Goal: Task Accomplishment & Management: Complete application form

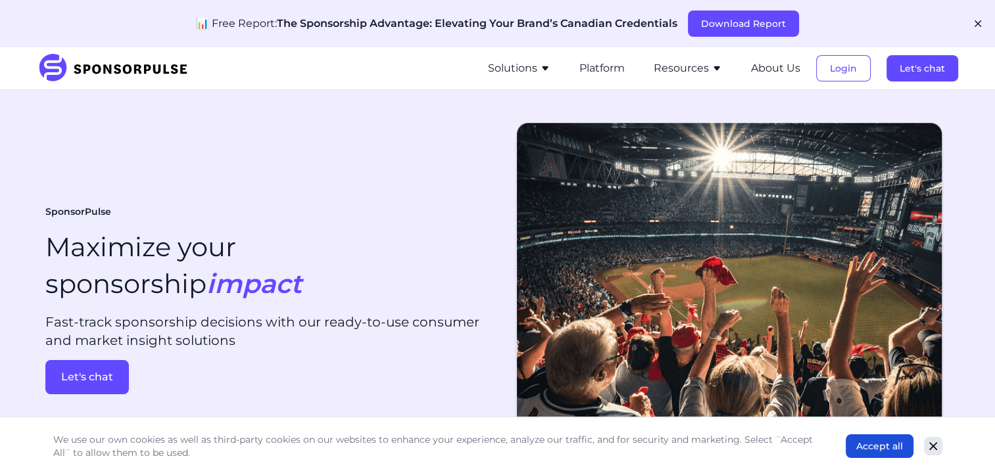
click at [926, 449] on icon "Close" at bounding box center [932, 446] width 13 height 13
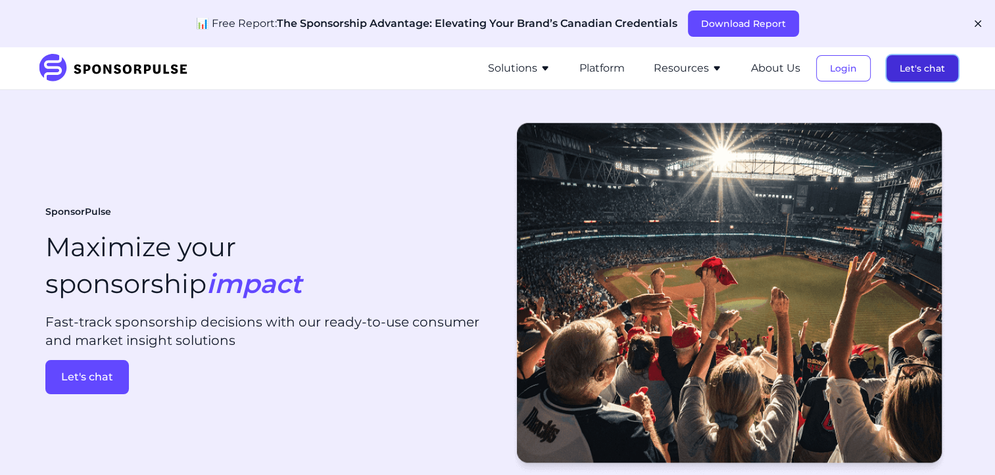
click at [918, 76] on button "Let's chat" at bounding box center [922, 68] width 72 height 26
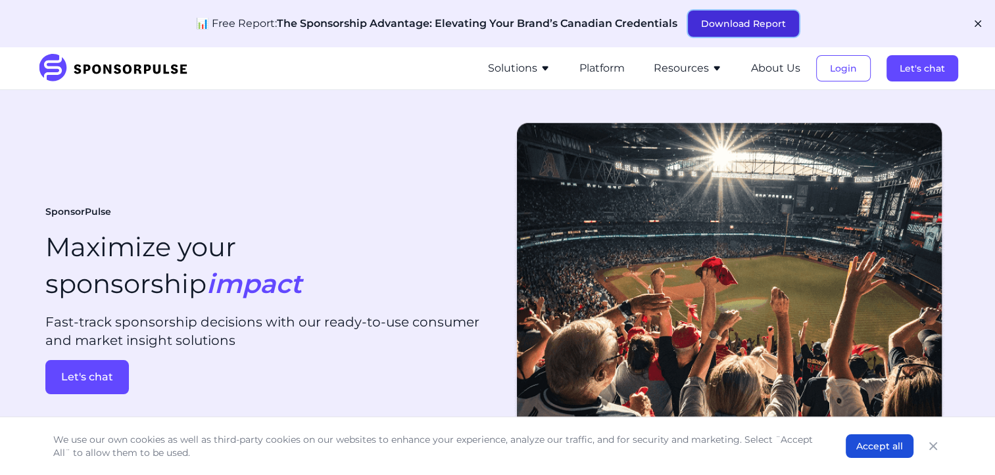
click at [723, 25] on button "Download Report" at bounding box center [743, 24] width 111 height 26
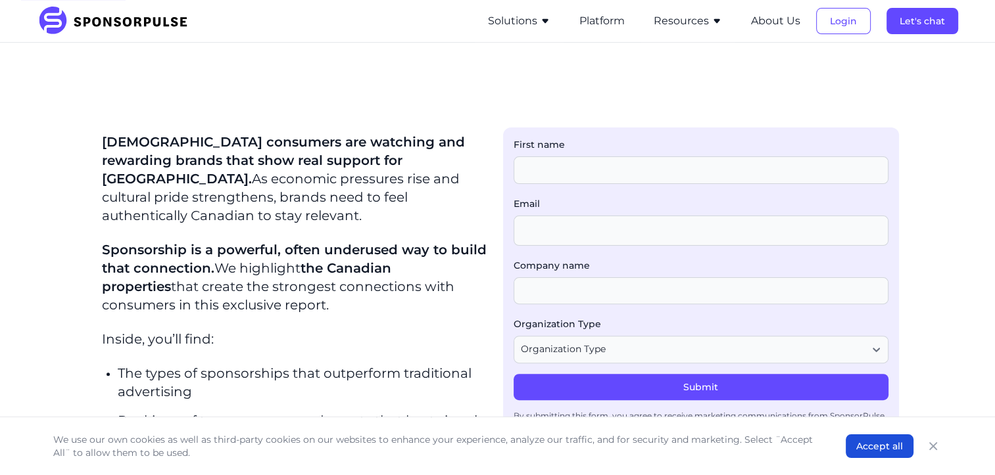
scroll to position [329, 0]
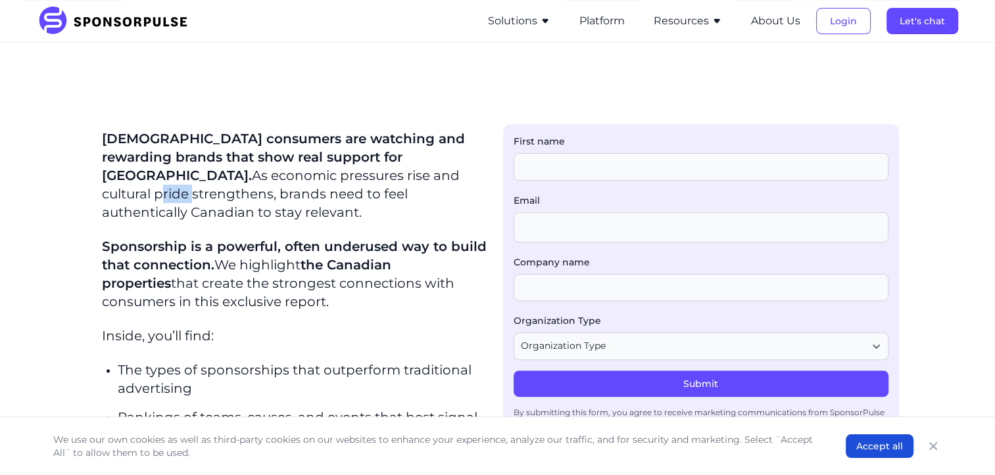
drag, startPoint x: 320, startPoint y: 167, endPoint x: 287, endPoint y: 170, distance: 33.6
click at [287, 170] on p "[DEMOGRAPHIC_DATA] consumers are watching and rewarding brands that show real s…" at bounding box center [294, 175] width 385 height 92
drag, startPoint x: 287, startPoint y: 170, endPoint x: 276, endPoint y: 229, distance: 60.1
click at [276, 239] on span "Sponsorship is a powerful, often underused way to build that connection." at bounding box center [294, 256] width 385 height 34
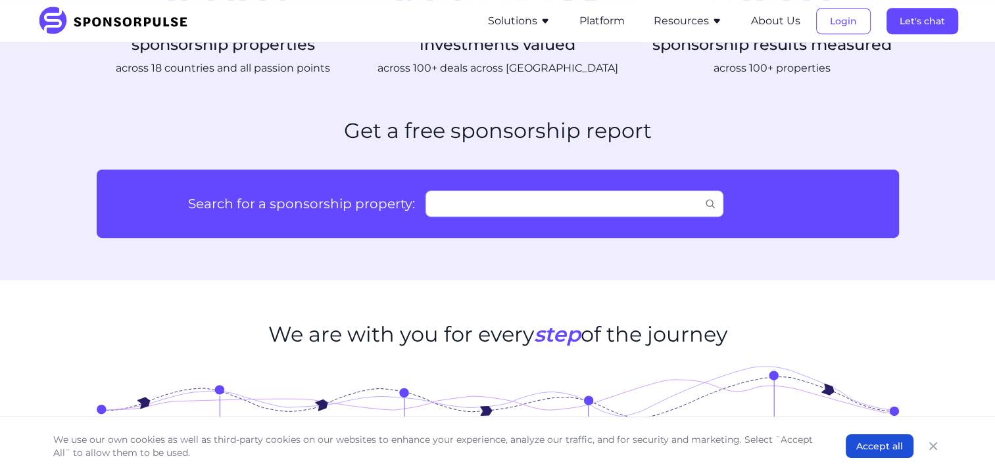
scroll to position [1052, 0]
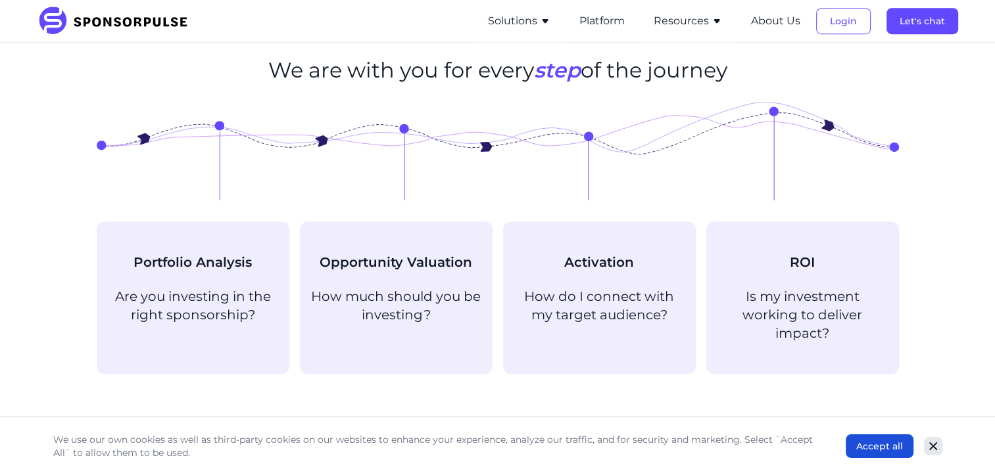
click at [926, 446] on icon "Close" at bounding box center [932, 446] width 13 height 13
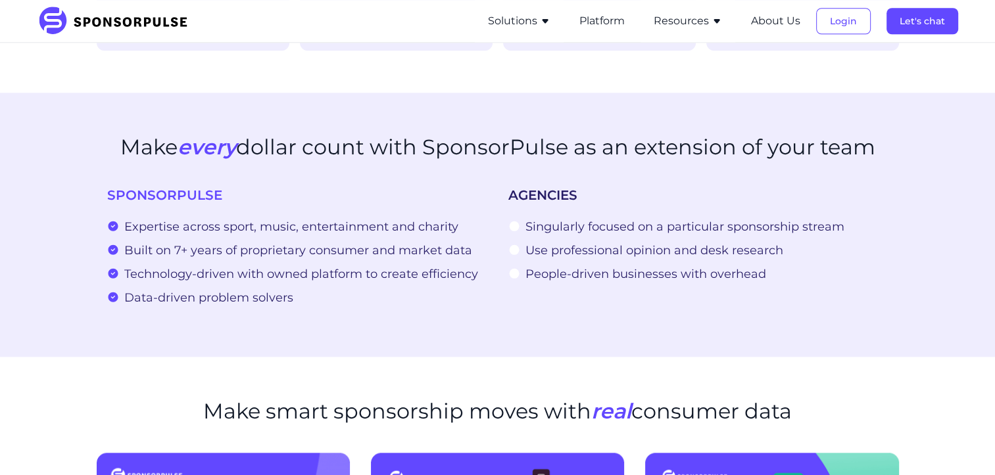
scroll to position [1315, 0]
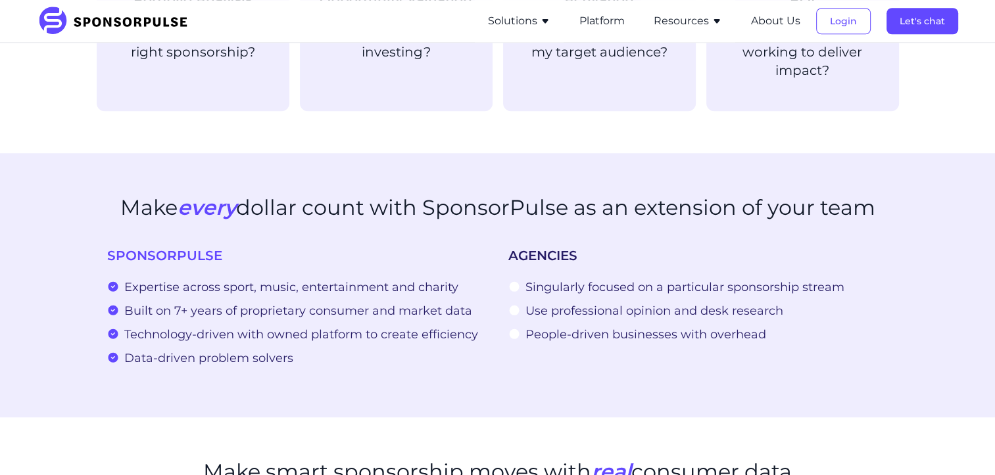
drag, startPoint x: 169, startPoint y: 294, endPoint x: 192, endPoint y: 296, distance: 23.1
click at [192, 302] on span "Built on 7+ years of proprietary consumer and market data" at bounding box center [298, 311] width 348 height 18
click at [189, 302] on span "Built on 7+ years of proprietary consumer and market data" at bounding box center [298, 311] width 348 height 18
drag, startPoint x: 190, startPoint y: 291, endPoint x: 183, endPoint y: 290, distance: 7.3
click at [183, 302] on span "Built on 7+ years of proprietary consumer and market data" at bounding box center [298, 311] width 348 height 18
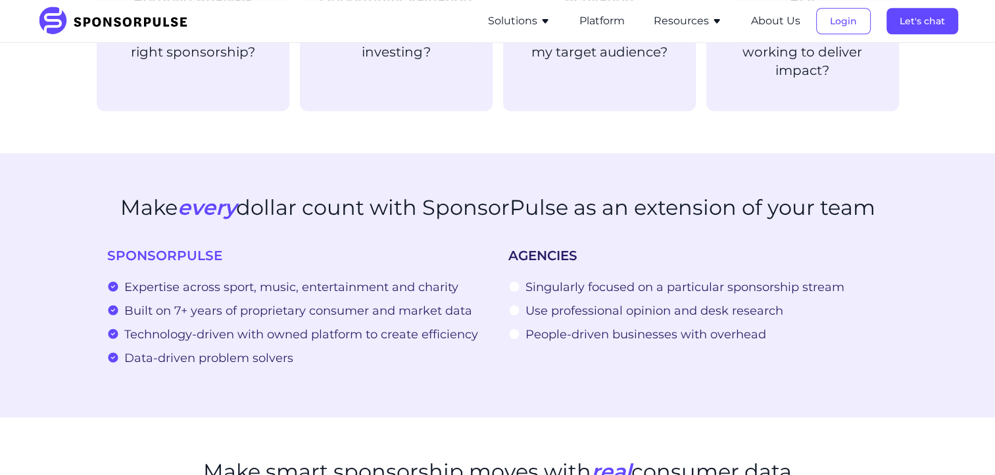
click at [185, 302] on span "Built on 7+ years of proprietary consumer and market data" at bounding box center [298, 311] width 348 height 18
click at [179, 302] on span "Built on 7+ years of proprietary consumer and market data" at bounding box center [298, 311] width 348 height 18
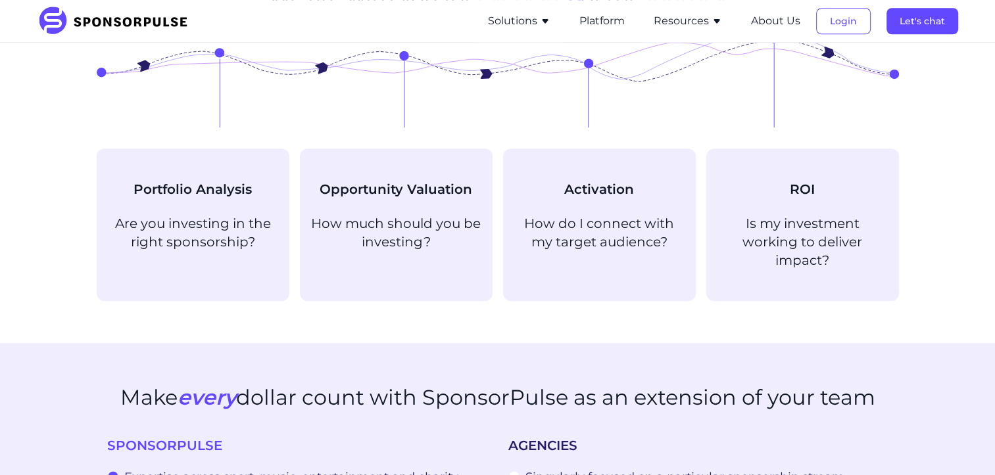
scroll to position [1117, 0]
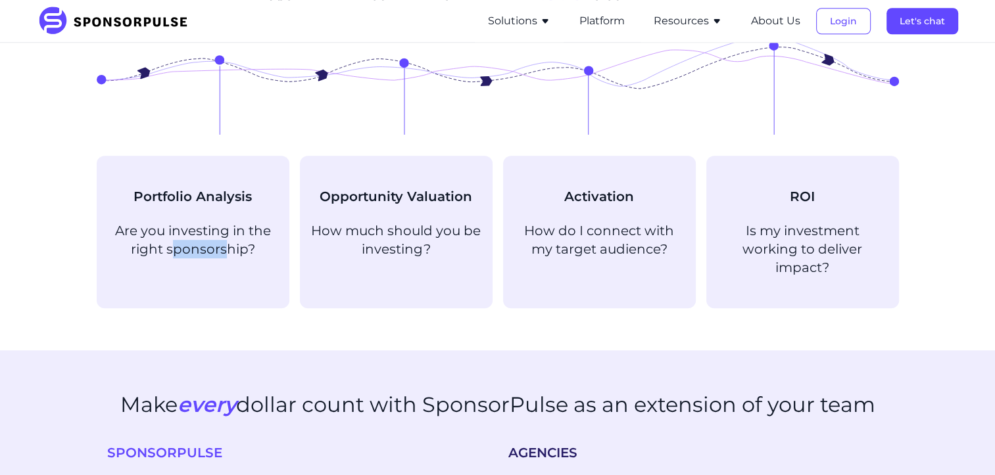
drag, startPoint x: 181, startPoint y: 256, endPoint x: 233, endPoint y: 247, distance: 52.1
click at [233, 247] on p "Are you investing in the right sponsorship?" at bounding box center [193, 240] width 172 height 37
drag, startPoint x: 233, startPoint y: 247, endPoint x: 218, endPoint y: 305, distance: 59.6
click at [218, 305] on section "We are with you for every step of the journey Portfolio Analysis Are you invest…" at bounding box center [497, 150] width 995 height 400
click at [221, 301] on section "We are with you for every step of the journey Portfolio Analysis Are you invest…" at bounding box center [497, 150] width 995 height 400
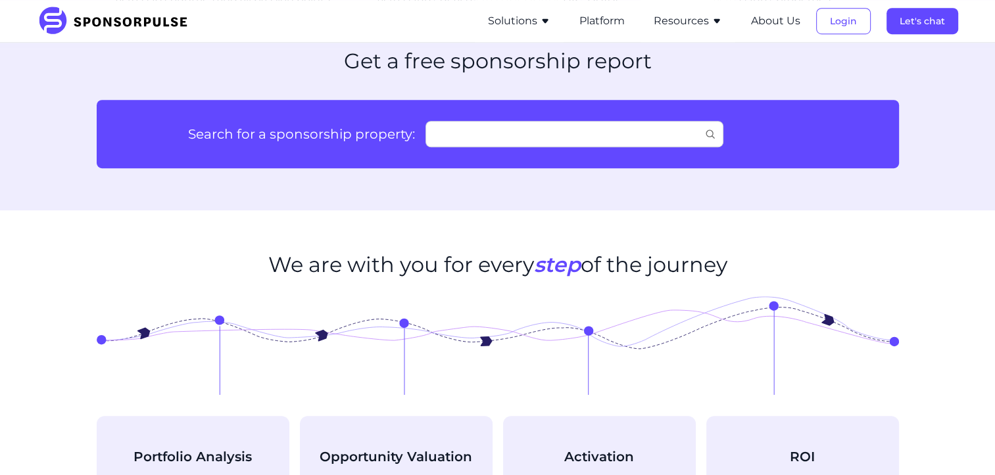
scroll to position [855, 0]
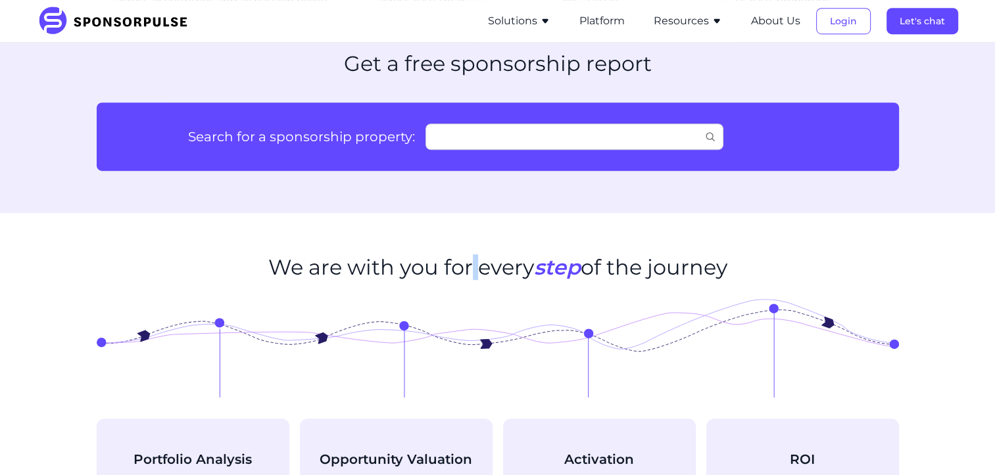
drag, startPoint x: 472, startPoint y: 265, endPoint x: 476, endPoint y: 256, distance: 10.0
click at [476, 256] on h2 "We are with you for every step of the journey" at bounding box center [497, 267] width 459 height 25
click at [496, 275] on h2 "We are with you for every step of the journey" at bounding box center [497, 267] width 459 height 25
click at [565, 271] on span "step" at bounding box center [557, 267] width 47 height 26
click at [572, 267] on span "step" at bounding box center [557, 267] width 47 height 26
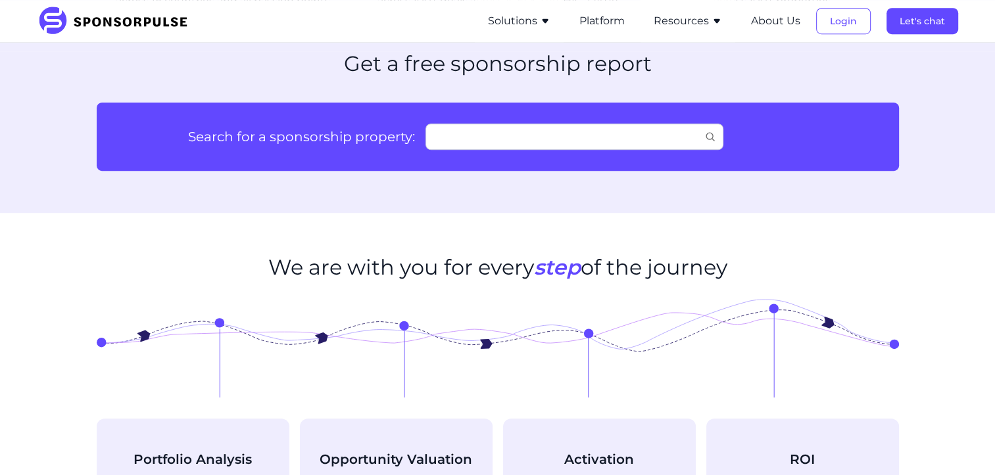
click at [560, 269] on span "step" at bounding box center [557, 267] width 47 height 26
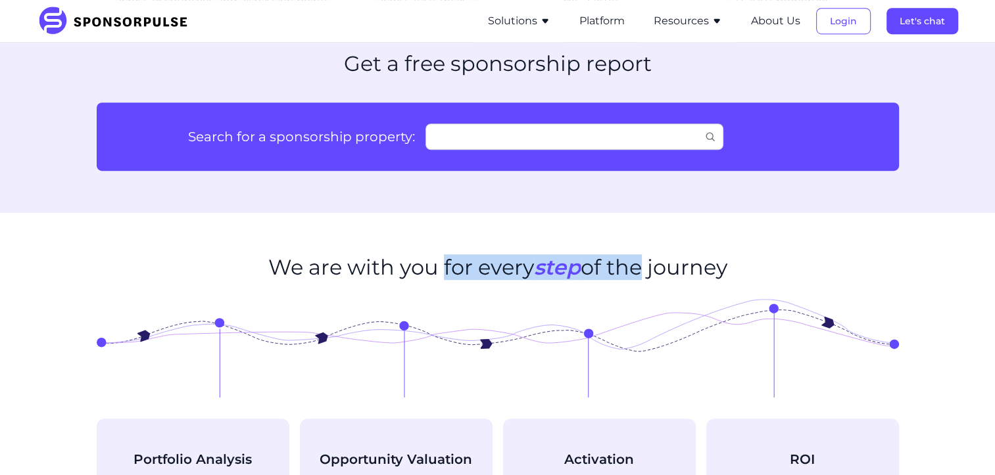
drag, startPoint x: 637, startPoint y: 264, endPoint x: 444, endPoint y: 259, distance: 192.7
click at [444, 259] on h2 "We are with you for every step of the journey" at bounding box center [497, 267] width 459 height 25
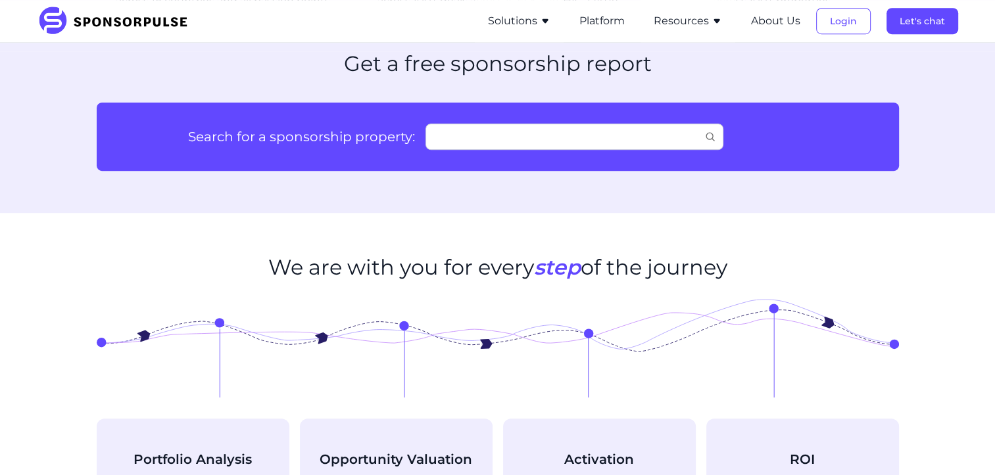
drag, startPoint x: 444, startPoint y: 259, endPoint x: 409, endPoint y: 266, distance: 36.2
click at [409, 266] on h2 "We are with you for every step of the journey" at bounding box center [497, 267] width 459 height 25
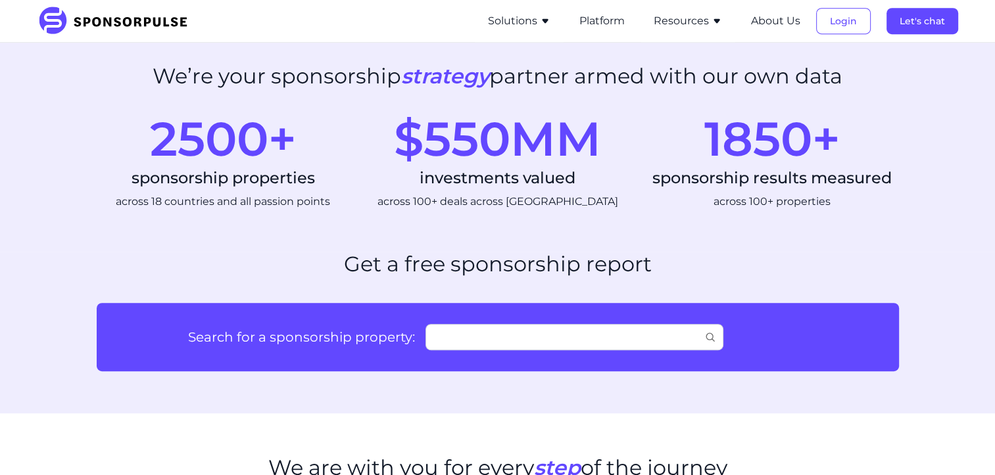
scroll to position [657, 0]
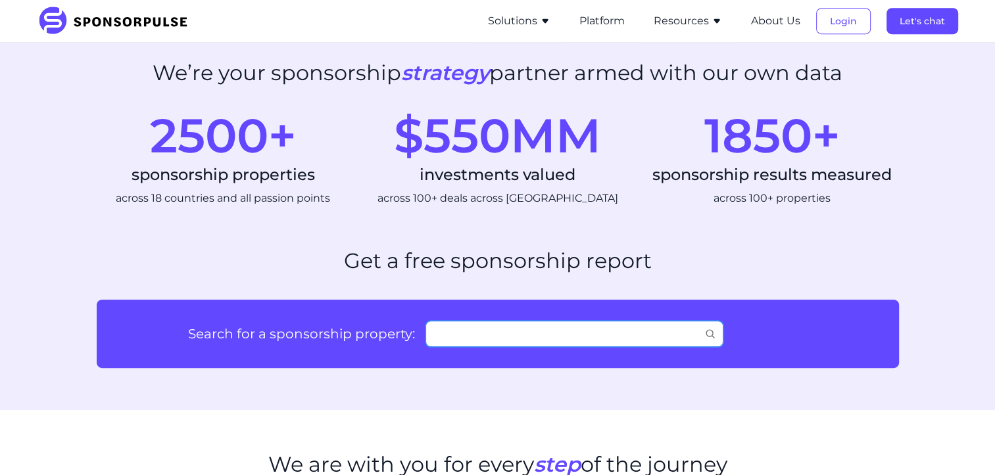
click at [492, 337] on input "Search for a sponsorship property:" at bounding box center [574, 334] width 298 height 26
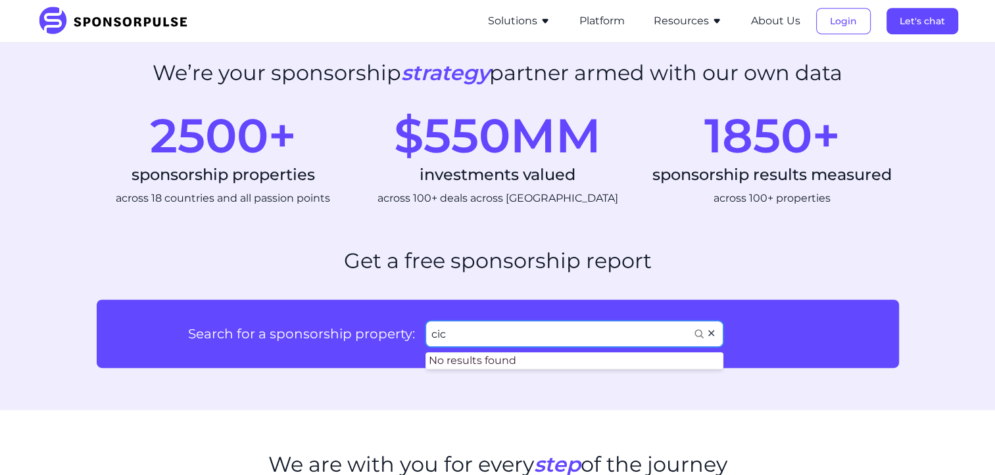
type input "cic"
click at [715, 337] on span "✕" at bounding box center [711, 334] width 9 height 11
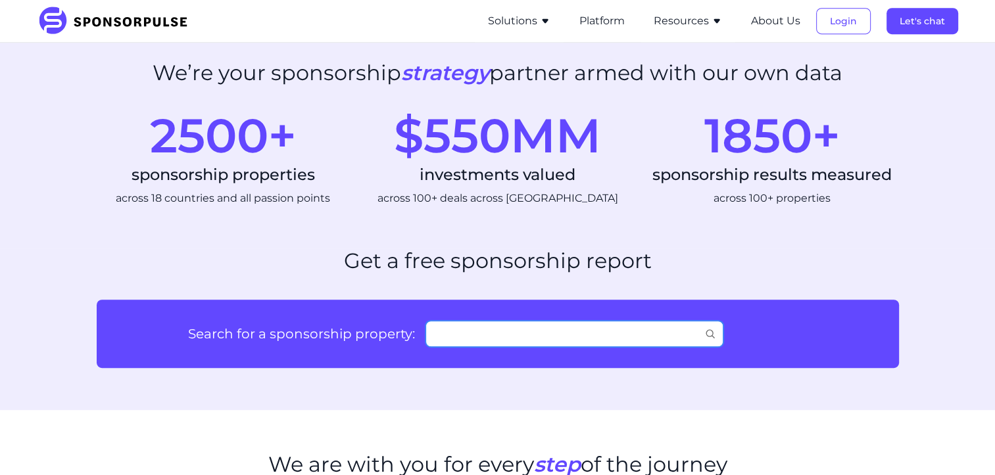
click at [565, 337] on input "Search for a sponsorship property:" at bounding box center [574, 334] width 298 height 26
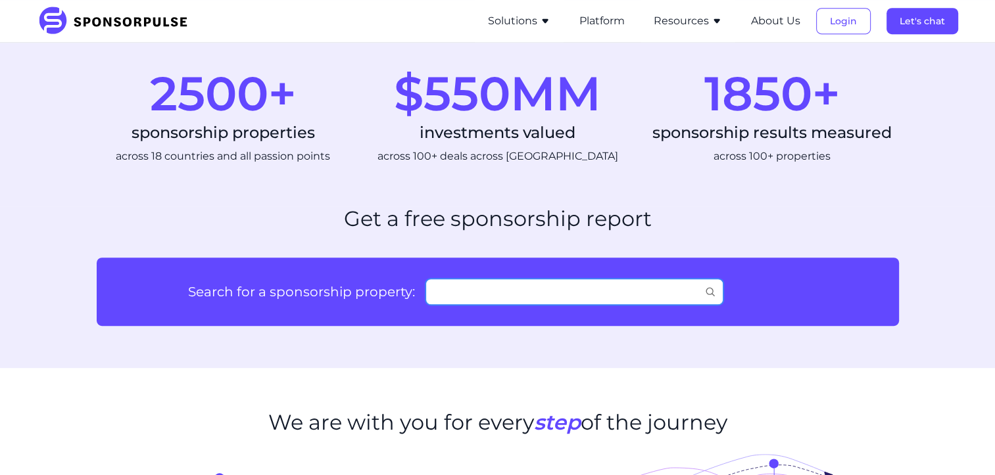
scroll to position [723, 0]
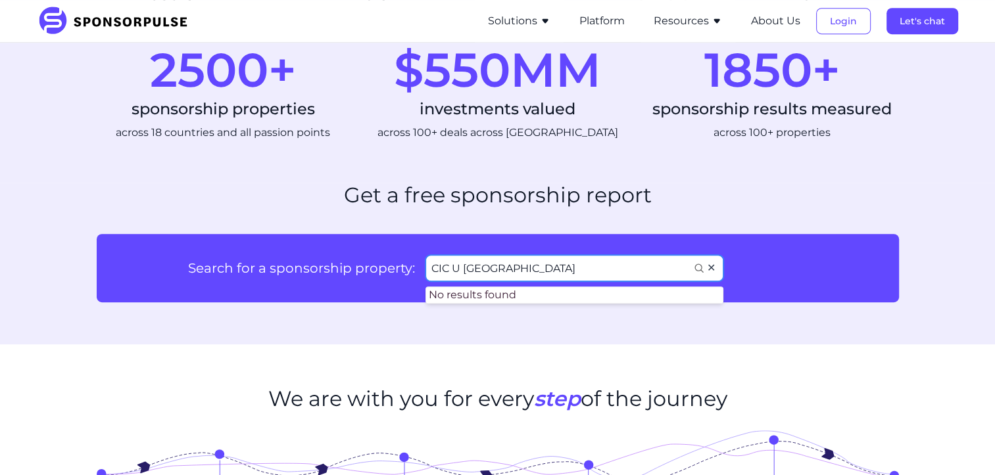
type input "CIC U [GEOGRAPHIC_DATA]"
click at [713, 268] on span "✕" at bounding box center [711, 268] width 9 height 11
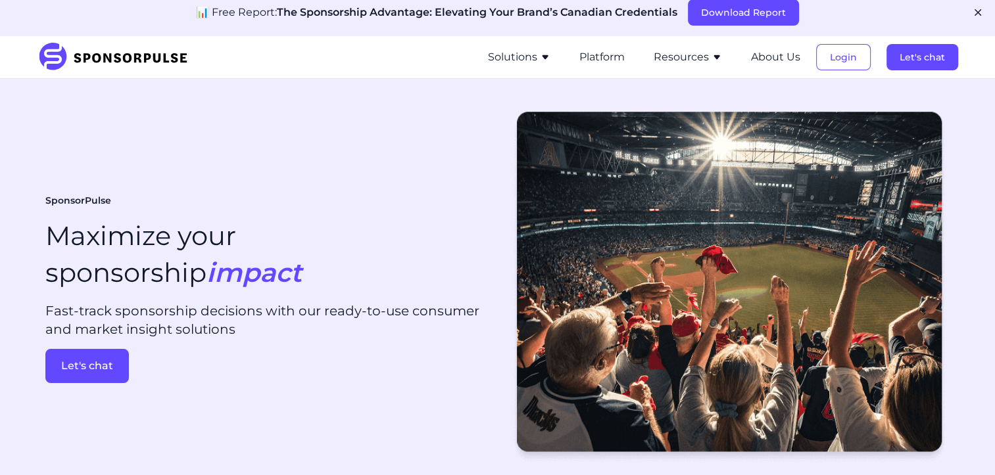
scroll to position [0, 0]
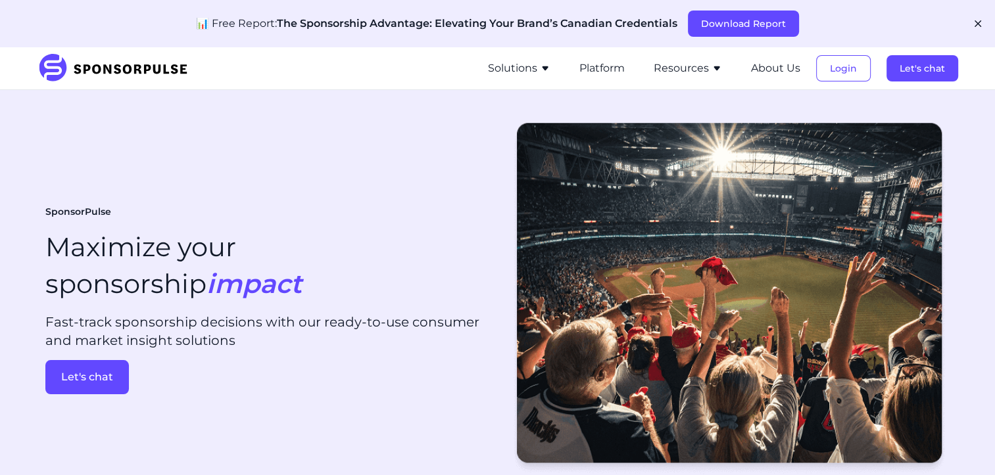
click at [523, 73] on button "Solutions" at bounding box center [519, 68] width 62 height 16
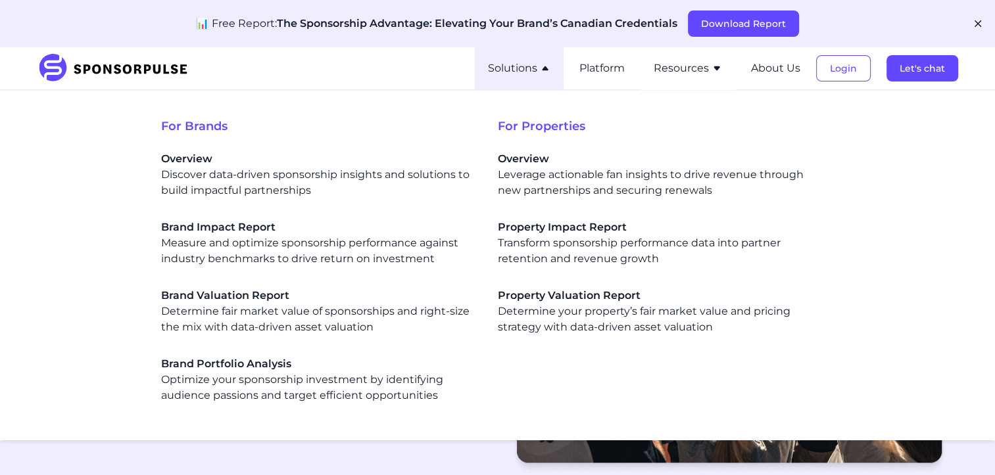
click at [523, 73] on button "Solutions" at bounding box center [519, 68] width 62 height 16
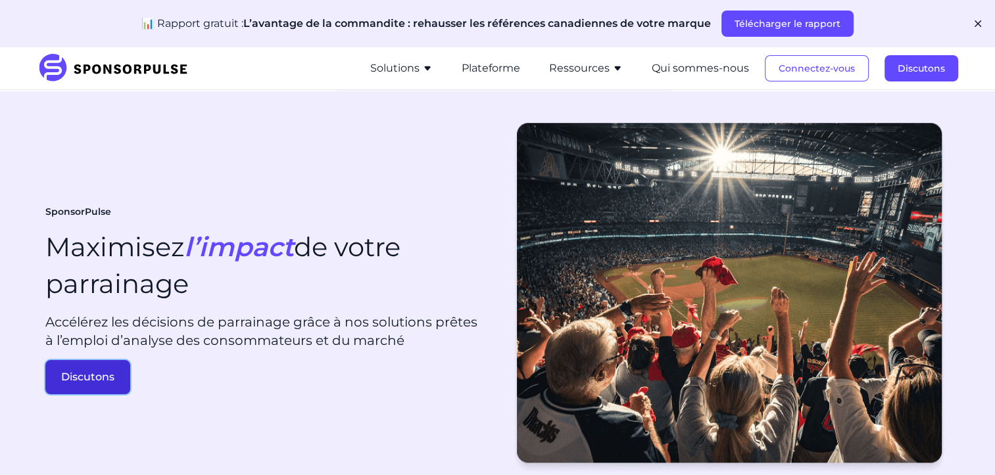
click at [87, 375] on button "Discutons" at bounding box center [87, 377] width 85 height 34
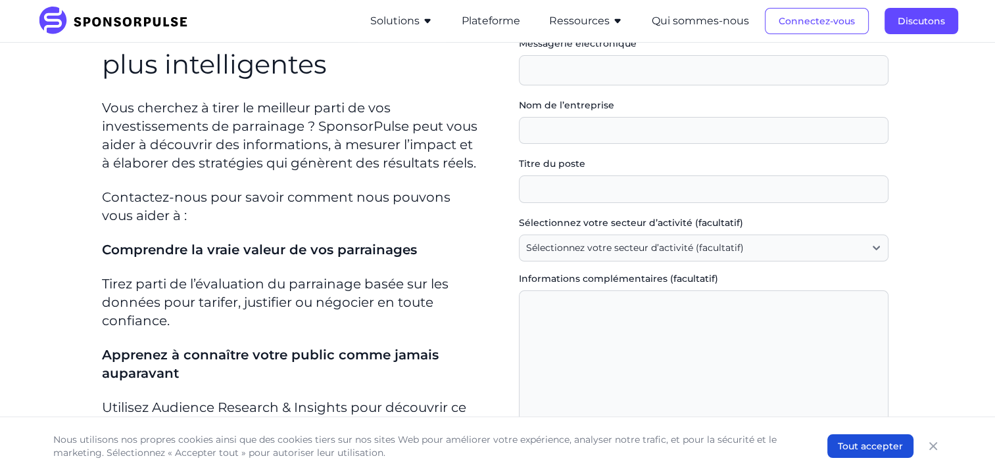
scroll to position [131, 0]
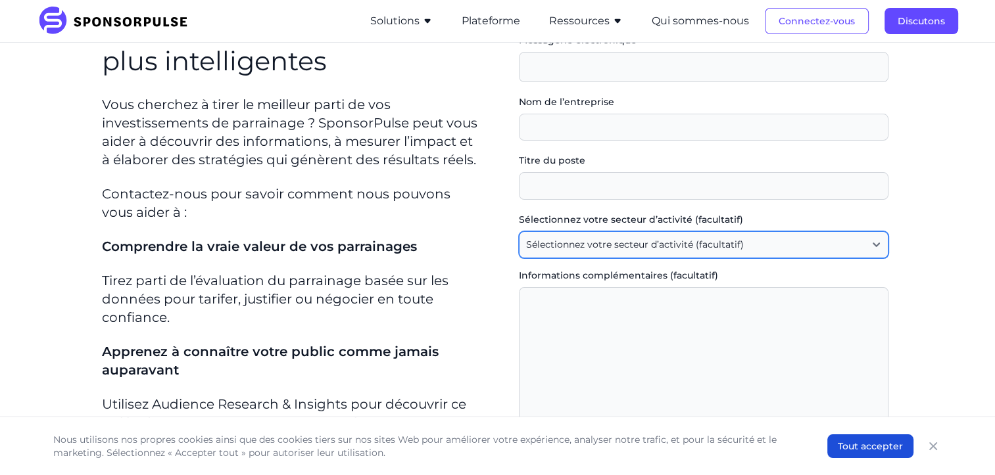
click at [628, 256] on select "Sélectionnez votre secteur d’activité (facultatif) Agence / Consultant Automobi…" at bounding box center [703, 245] width 369 height 28
select select "Other"
click at [523, 231] on select "Sélectionnez votre secteur d’activité (facultatif) Agence / Consultant Automobi…" at bounding box center [703, 245] width 369 height 28
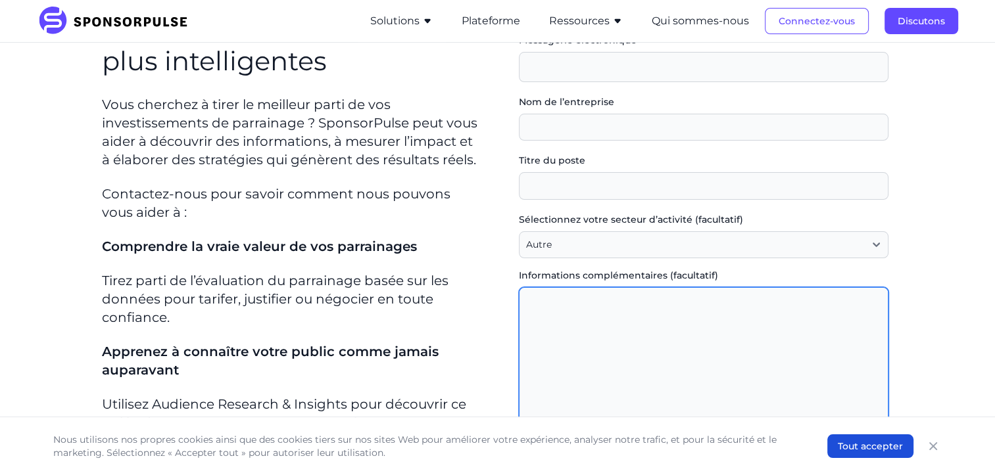
click at [590, 304] on textarea "Informations complémentaires (facultatif)" at bounding box center [703, 378] width 369 height 182
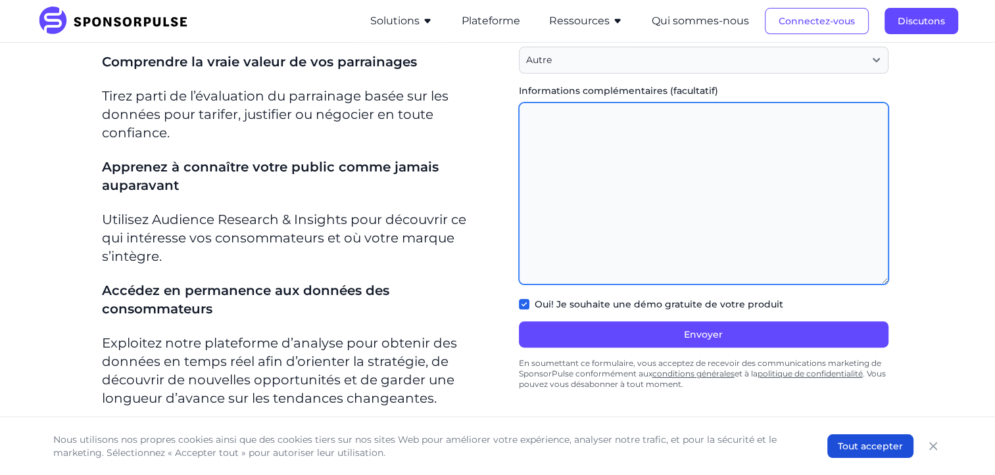
scroll to position [329, 0]
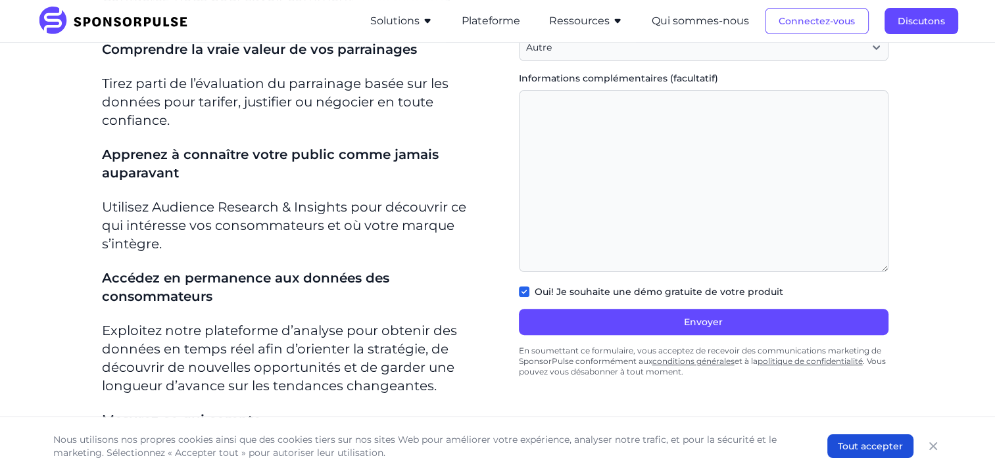
drag, startPoint x: 321, startPoint y: 170, endPoint x: 297, endPoint y: 188, distance: 30.0
click at [297, 188] on div "Construisons ensemble des stratégies de sponsoring plus intelligentes Vous cher…" at bounding box center [292, 136] width 380 height 728
click at [285, 212] on p "Utilisez Audience Research & Insights pour découvrir ce qui intéresse vos conso…" at bounding box center [292, 225] width 380 height 55
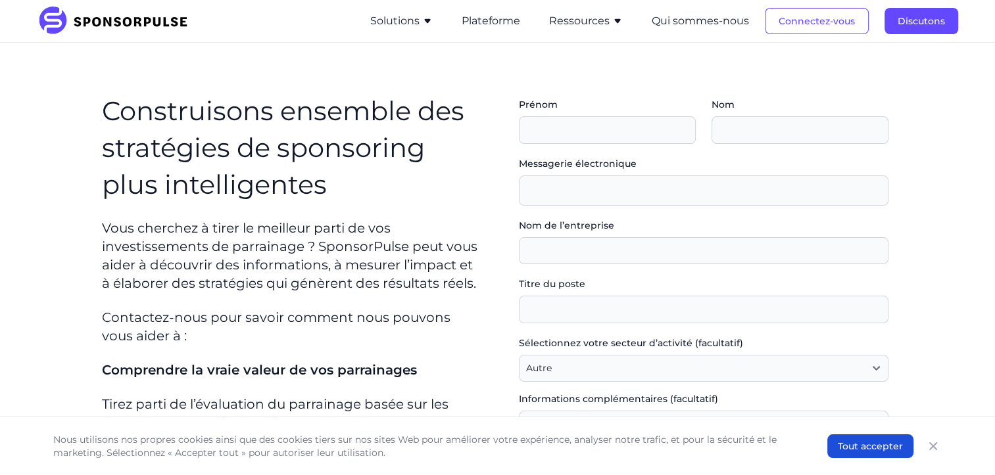
scroll to position [0, 0]
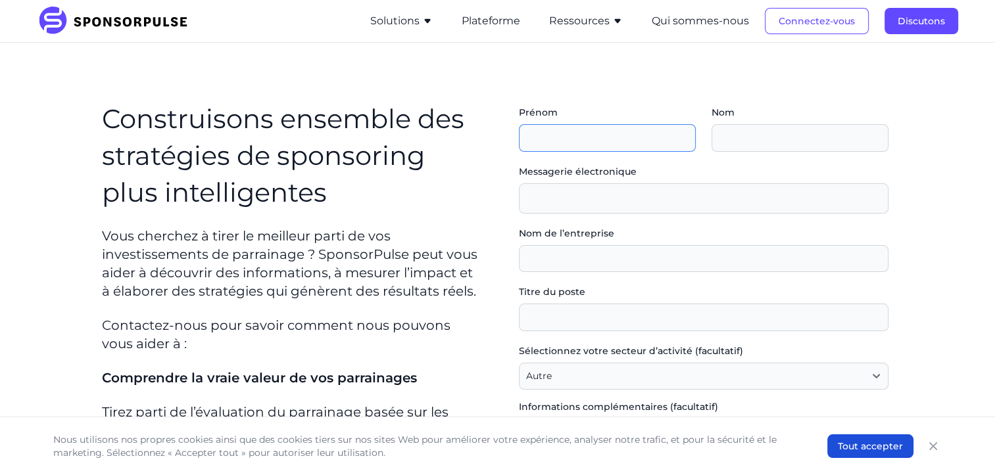
click at [599, 143] on input "Prénom" at bounding box center [607, 138] width 177 height 28
type input "[PERSON_NAME]"
type input "Morin"
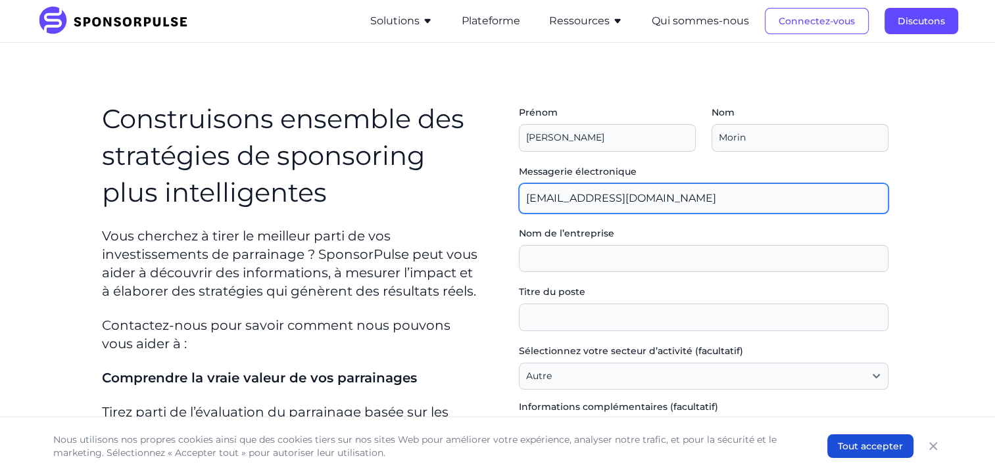
drag, startPoint x: 680, startPoint y: 204, endPoint x: 465, endPoint y: 198, distance: 214.4
click at [465, 198] on div "Construisons ensemble des stratégies de sponsoring plus intelligentes Vous cher…" at bounding box center [498, 464] width 802 height 739
type input "[EMAIL_ADDRESS][DOMAIN_NAME]"
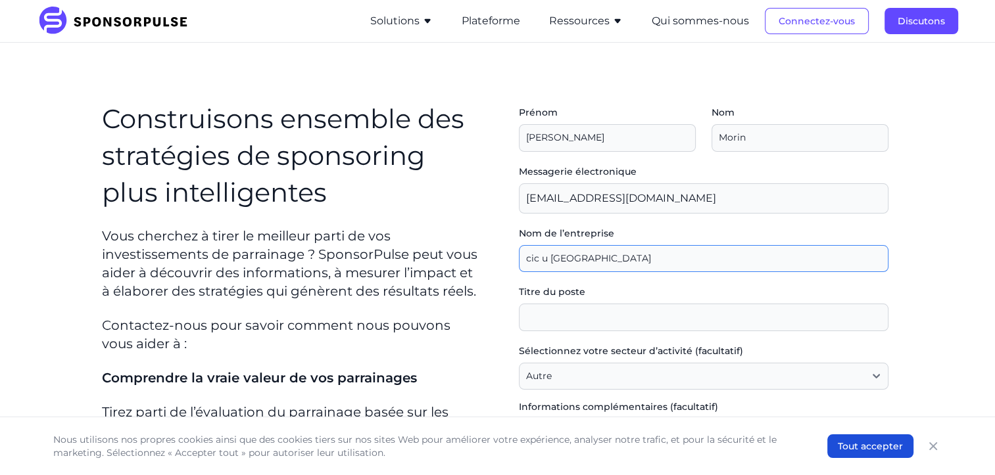
drag, startPoint x: 613, startPoint y: 267, endPoint x: 481, endPoint y: 255, distance: 132.0
click at [481, 255] on div "Construisons ensemble des stratégies de sponsoring plus intelligentes Vous cher…" at bounding box center [498, 464] width 802 height 739
type input "CIC U [GEOGRAPHIC_DATA]"
click at [482, 253] on p "Vous cherchez à tirer le meilleur parti de vos investissements de parrainage ? …" at bounding box center [292, 264] width 380 height 74
click at [588, 321] on input "Titre du poste" at bounding box center [703, 318] width 369 height 28
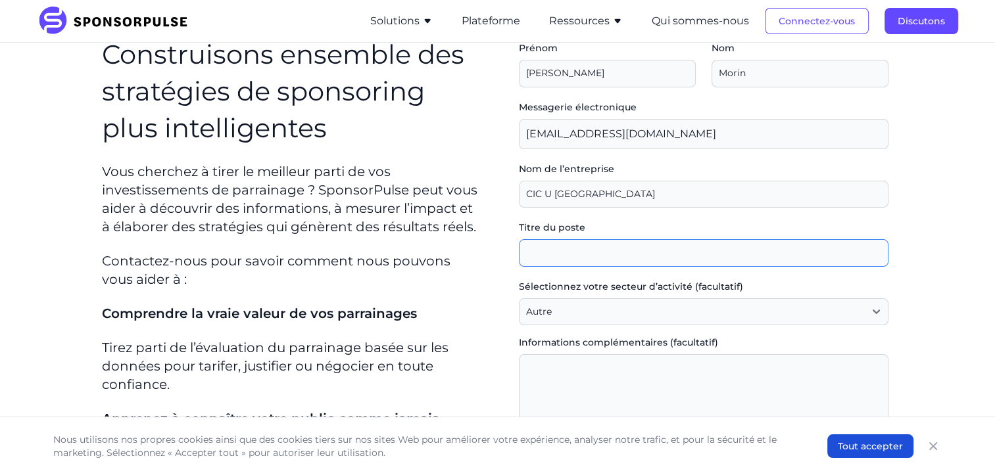
scroll to position [66, 0]
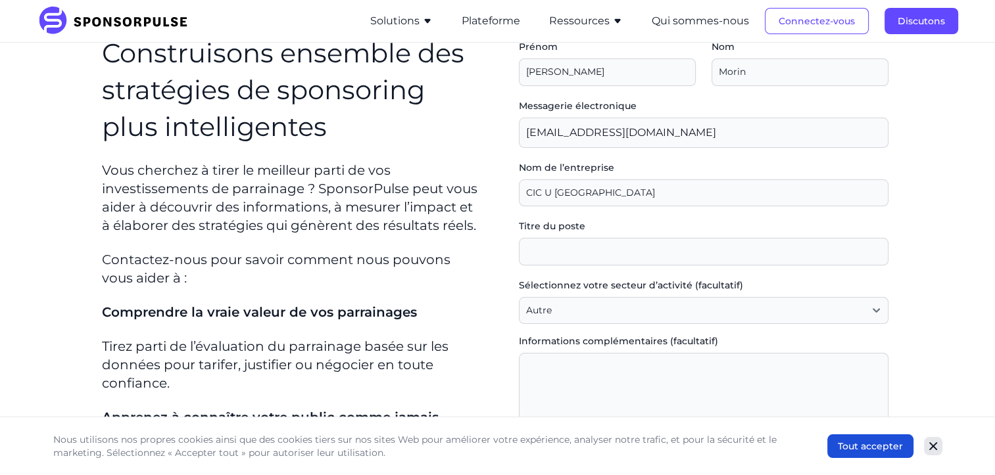
click at [927, 450] on icon "Fermer" at bounding box center [932, 446] width 13 height 13
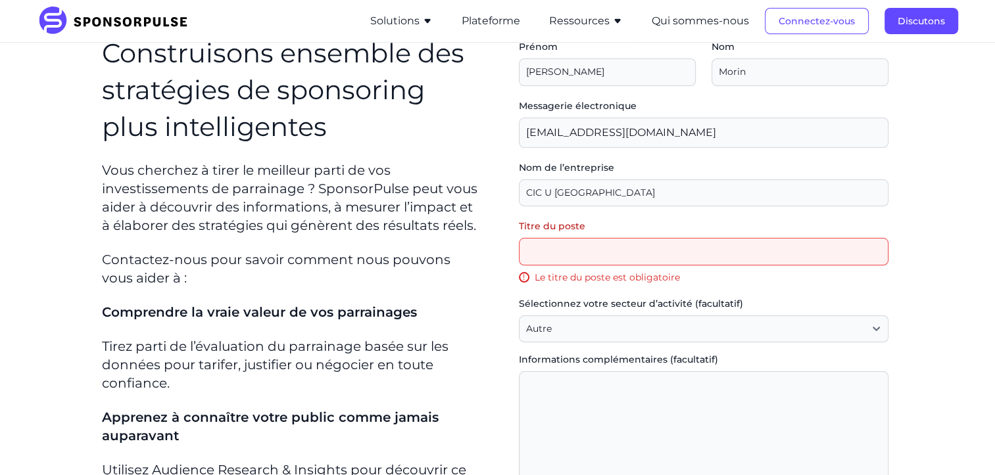
click at [561, 255] on input "Titre du poste" at bounding box center [703, 252] width 369 height 28
click at [513, 277] on div "Prénom Nom Messagerie électronique [EMAIL_ADDRESS][DOMAIN_NAME] Nom de l’entrep…" at bounding box center [703, 352] width 390 height 645
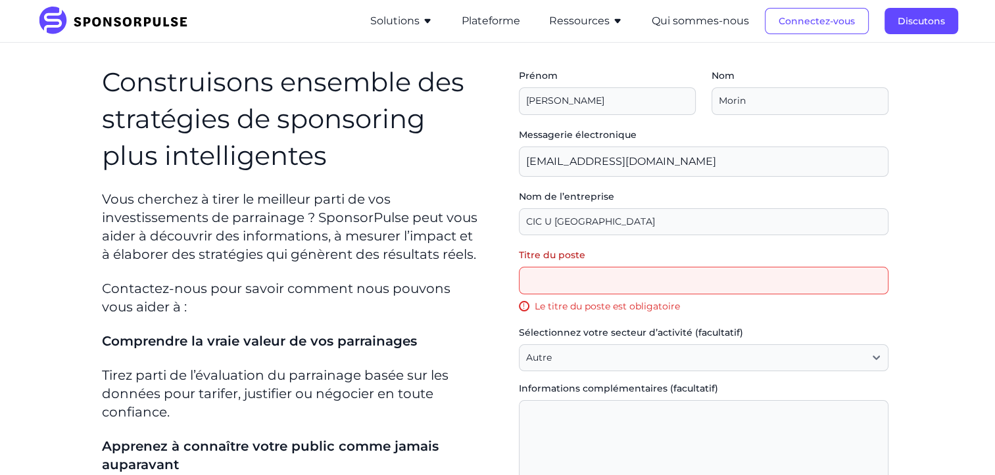
scroll to position [45, 0]
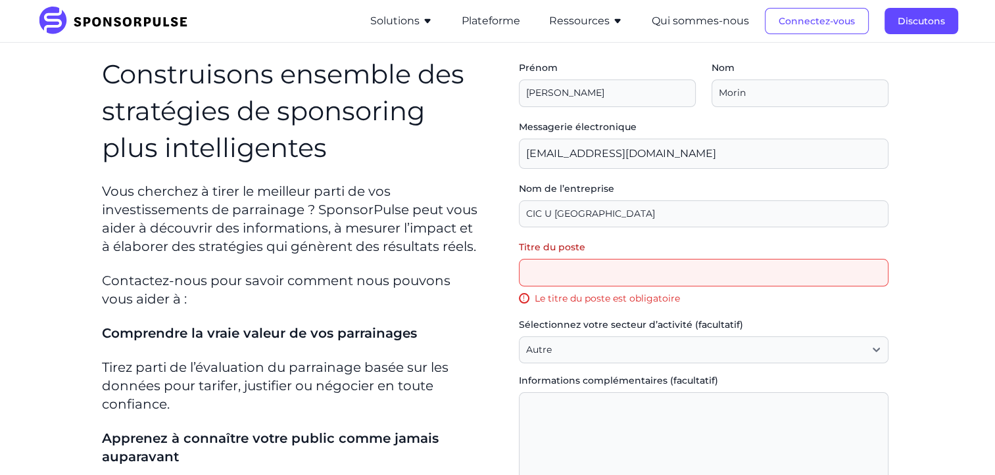
click at [561, 283] on input "Titre du poste" at bounding box center [703, 273] width 369 height 28
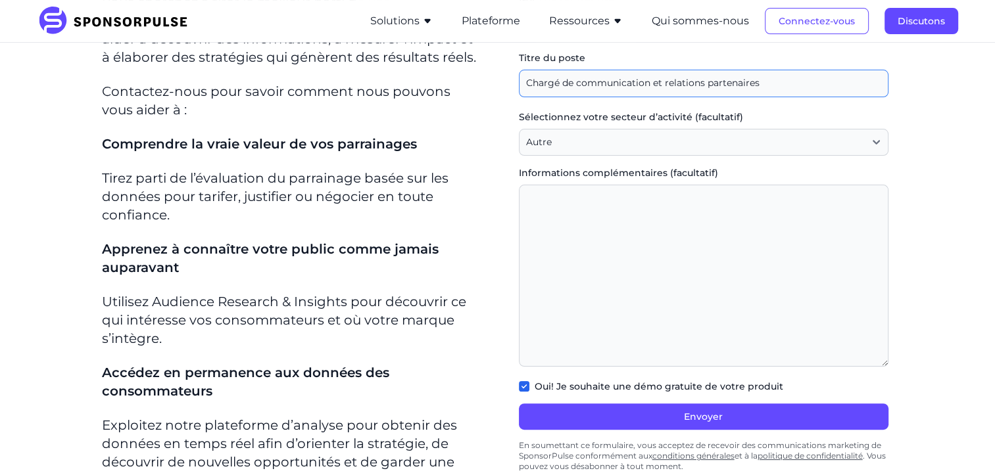
scroll to position [235, 0]
type input "Chargé de communication et relations partenaires"
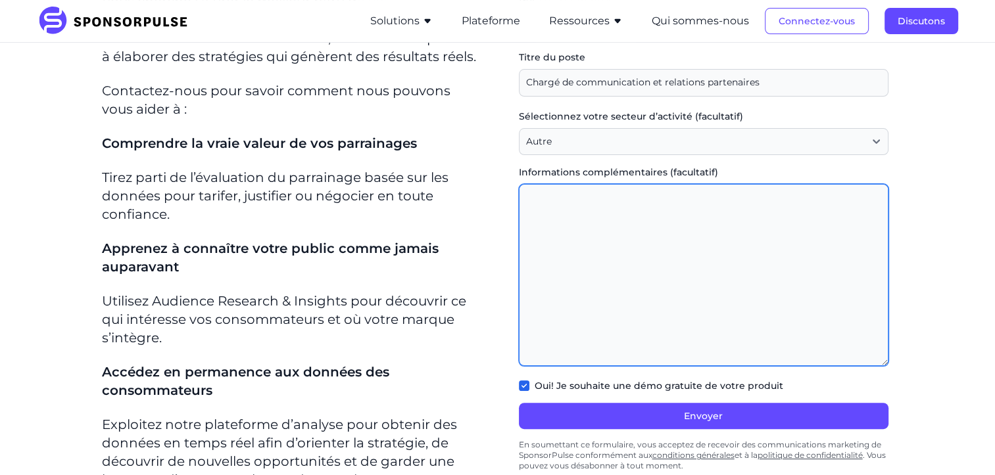
click at [549, 277] on textarea "Informations complémentaires (facultatif)" at bounding box center [703, 275] width 369 height 182
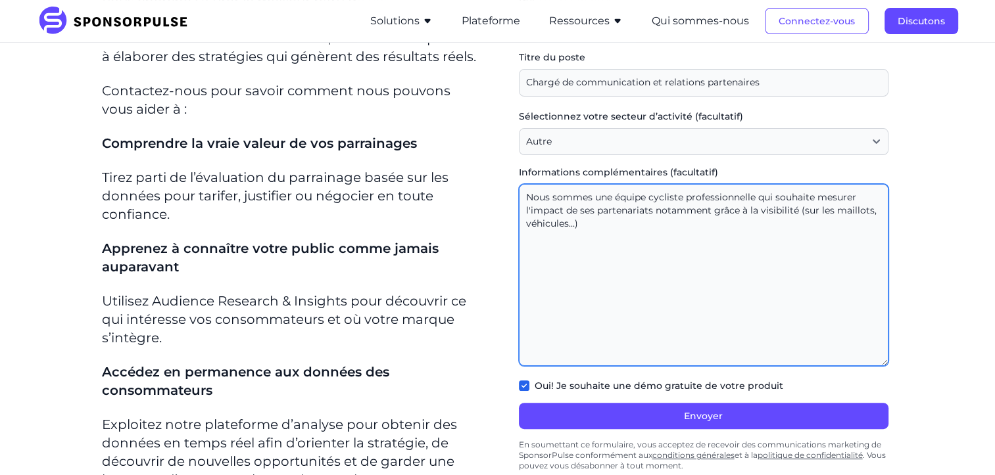
type textarea "Nous sommes une équipe cycliste professionnelle qui souhaite mesurer l'impact d…"
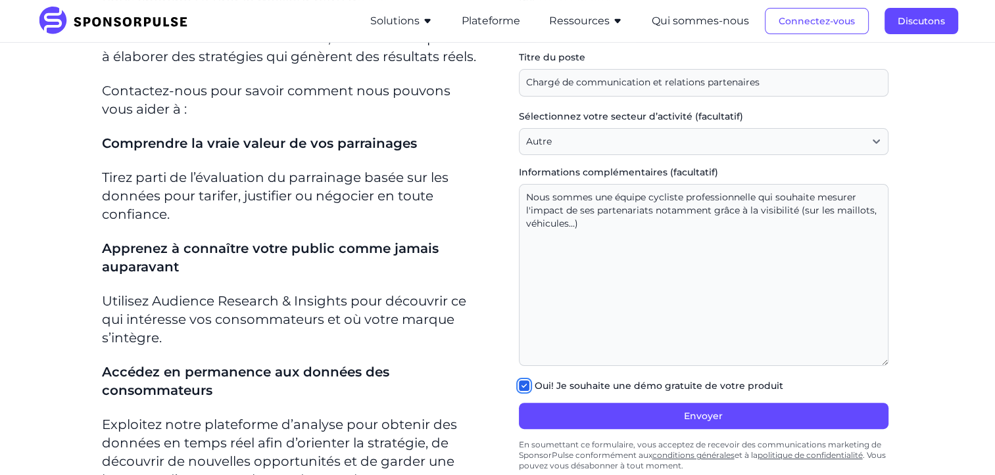
click at [529, 381] on input "Oui! Je souhaite une démo gratuite de votre produit" at bounding box center [524, 386] width 11 height 11
checkbox input "false"
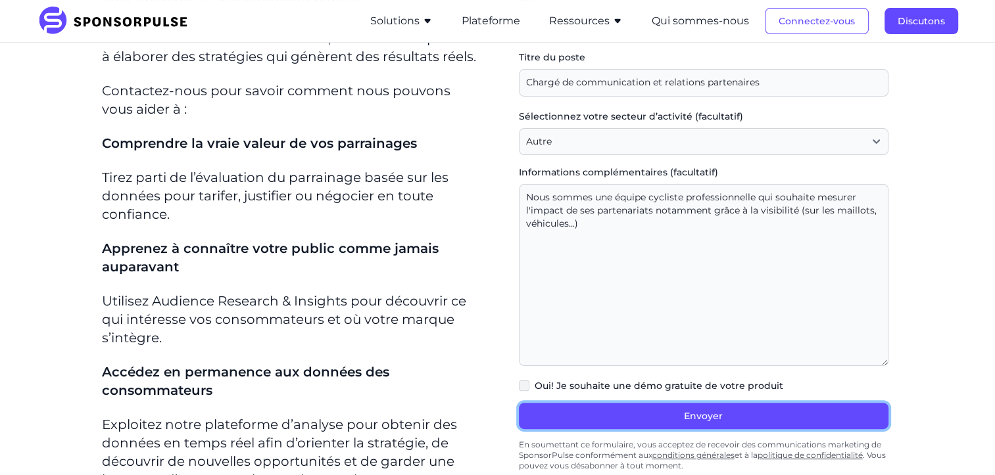
click at [567, 413] on button "Envoyer" at bounding box center [703, 416] width 369 height 26
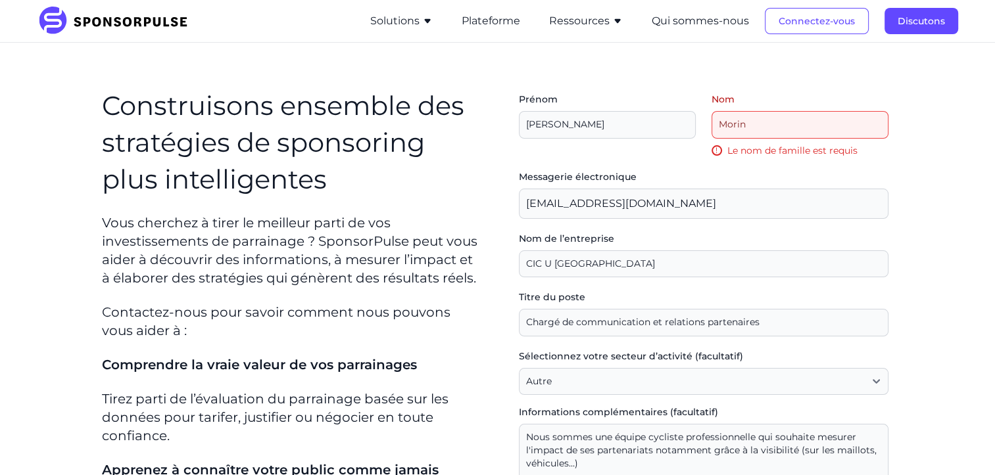
scroll to position [0, 0]
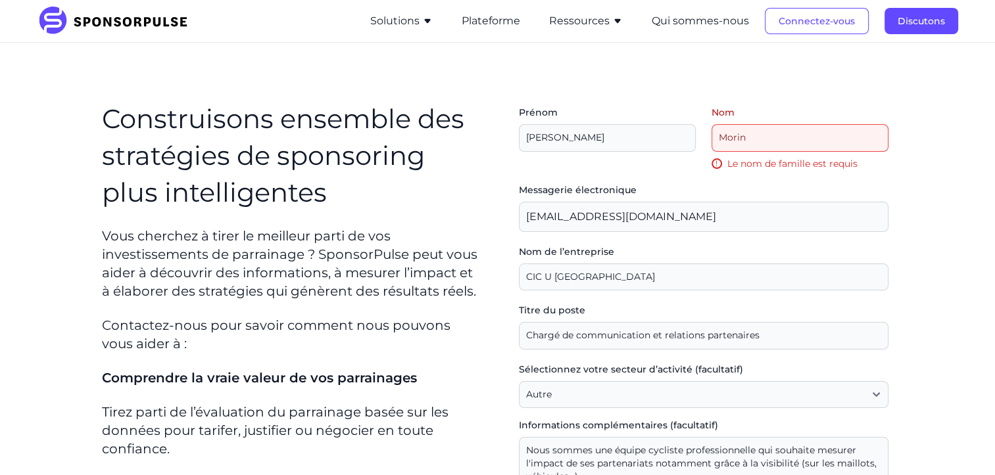
click at [795, 140] on input "Nom" at bounding box center [799, 138] width 177 height 28
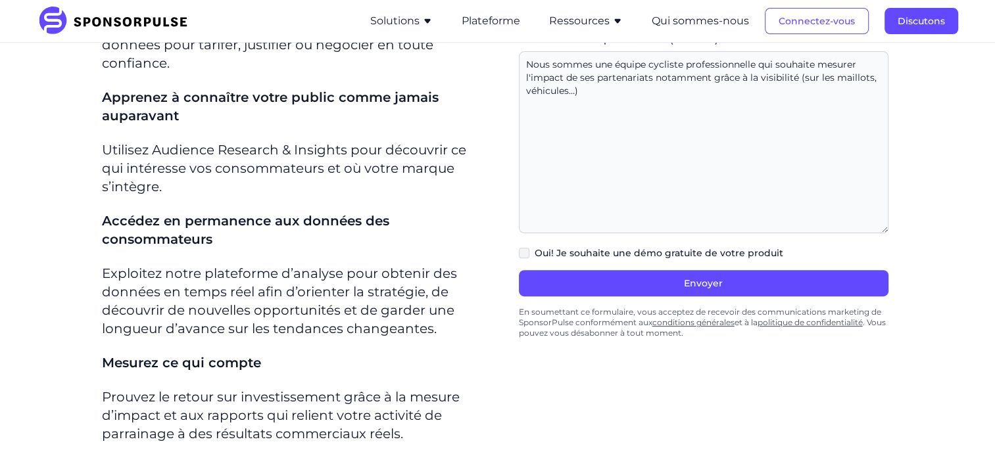
scroll to position [394, 0]
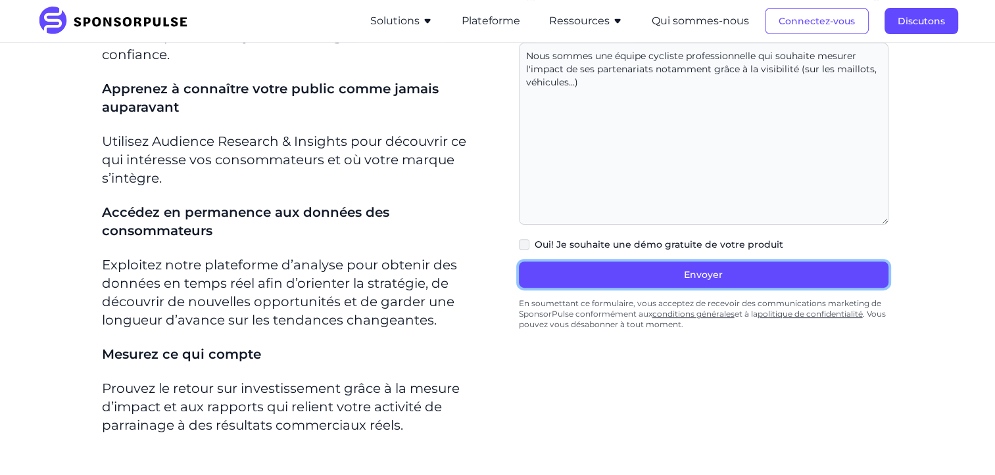
click at [698, 283] on form "Prénom Nom ! Le nom de famille est requis Messagerie électronique [EMAIL_ADDRES…" at bounding box center [703, 23] width 369 height 624
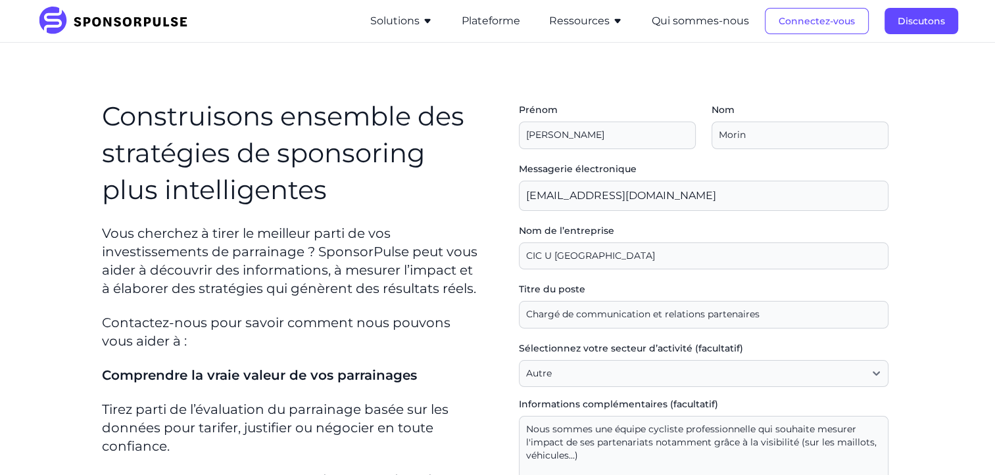
scroll to position [0, 0]
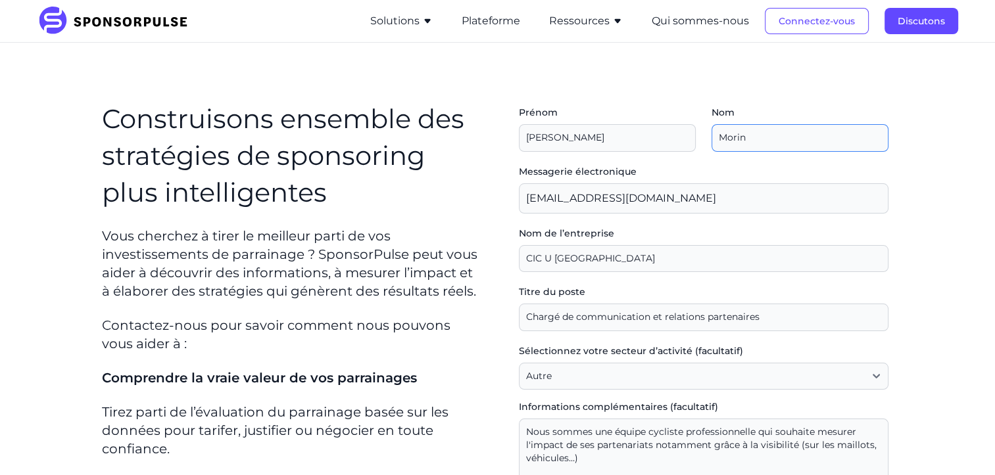
drag, startPoint x: 765, startPoint y: 139, endPoint x: 701, endPoint y: 149, distance: 64.4
click at [701, 149] on div "Prénom Nom" at bounding box center [703, 135] width 369 height 59
type input "MORIN"
click at [768, 107] on label "Nom" at bounding box center [799, 112] width 177 height 13
click at [768, 124] on input "Nom" at bounding box center [799, 138] width 177 height 28
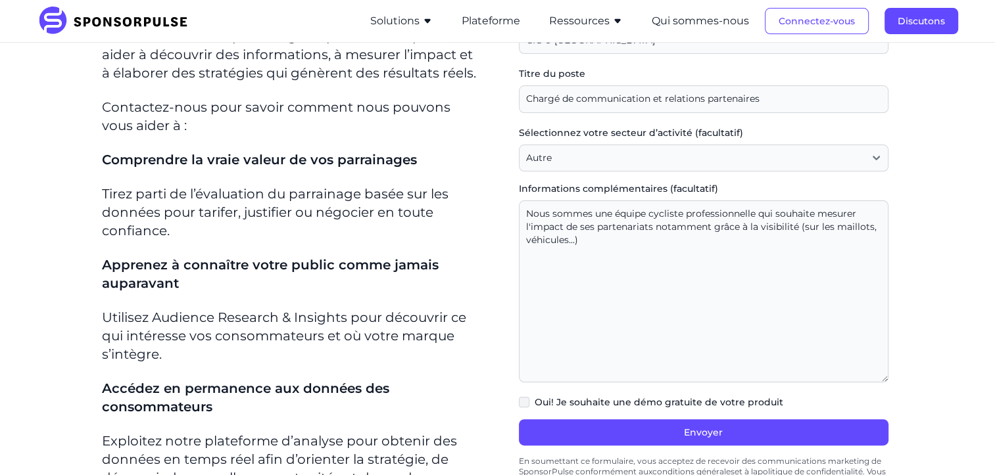
scroll to position [329, 0]
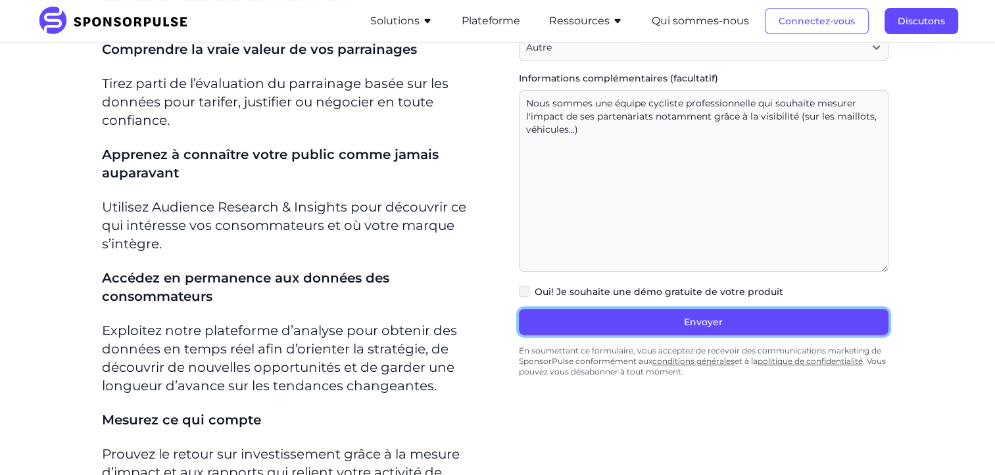
click at [651, 319] on button "Envoyer" at bounding box center [703, 322] width 369 height 26
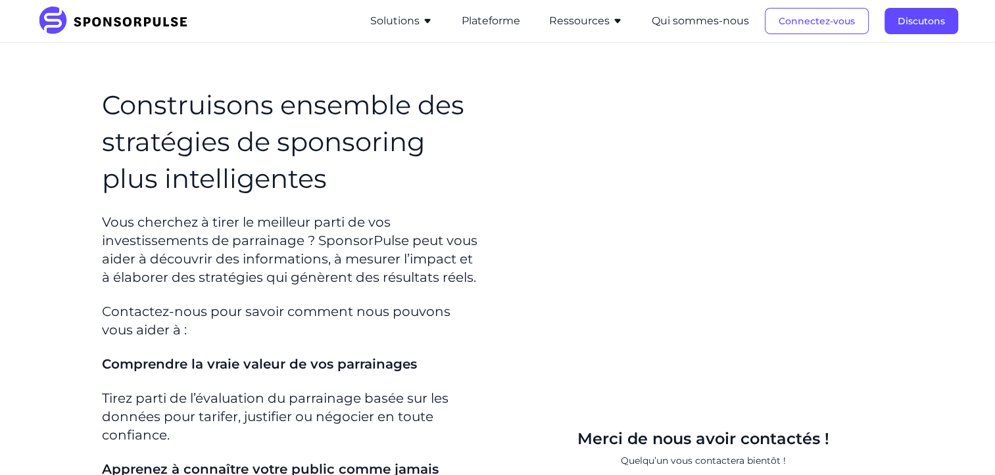
scroll to position [0, 0]
